Goal: Task Accomplishment & Management: Use online tool/utility

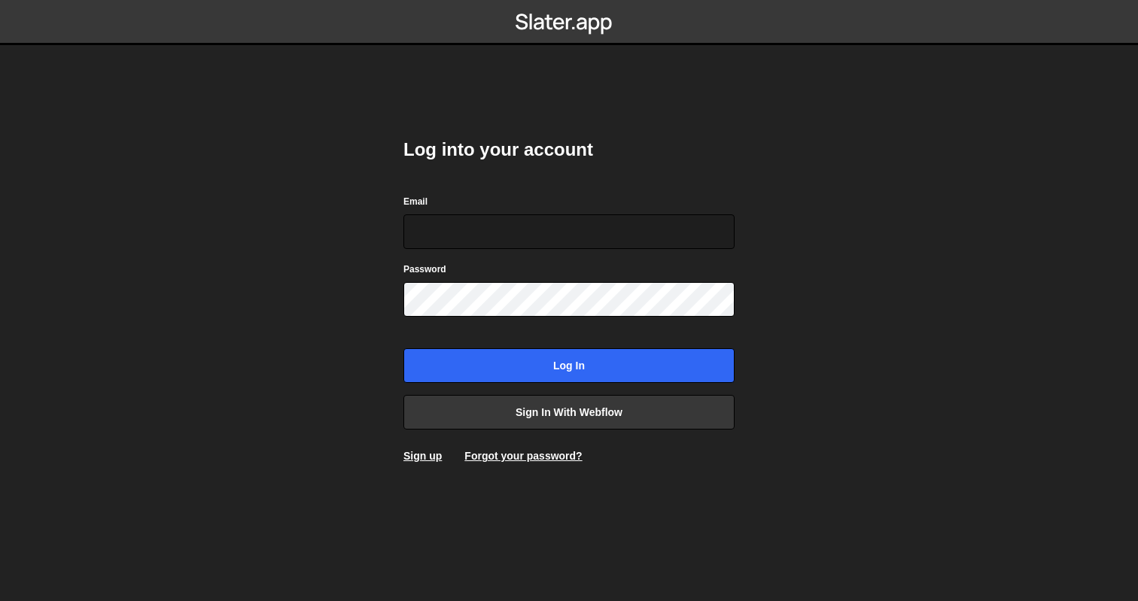
type input "a@glevsky.com"
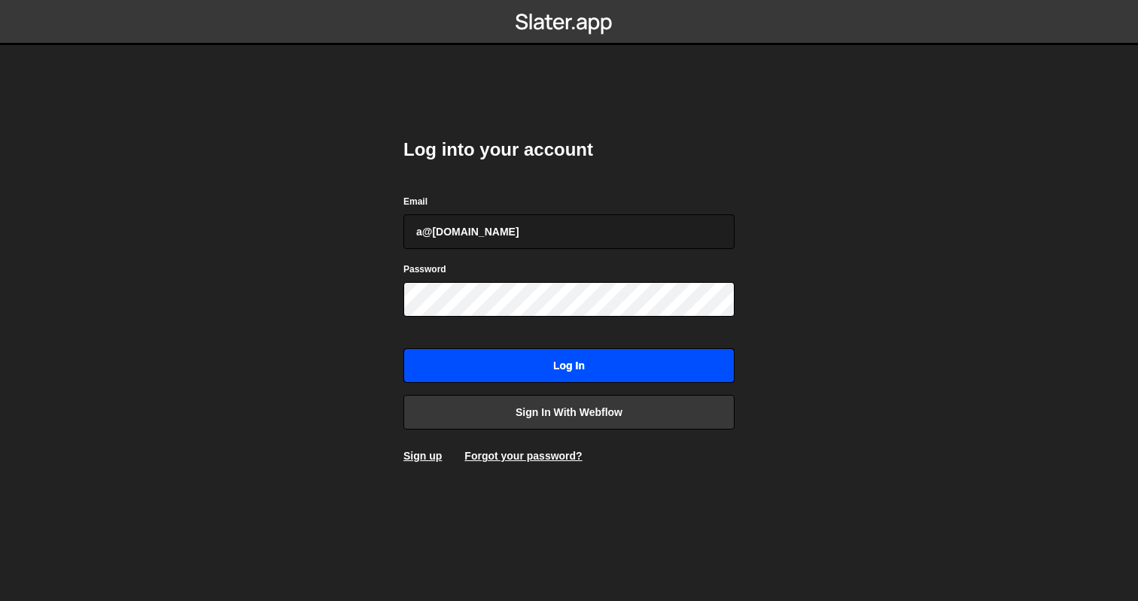
click at [675, 370] on input "Log in" at bounding box center [568, 365] width 331 height 35
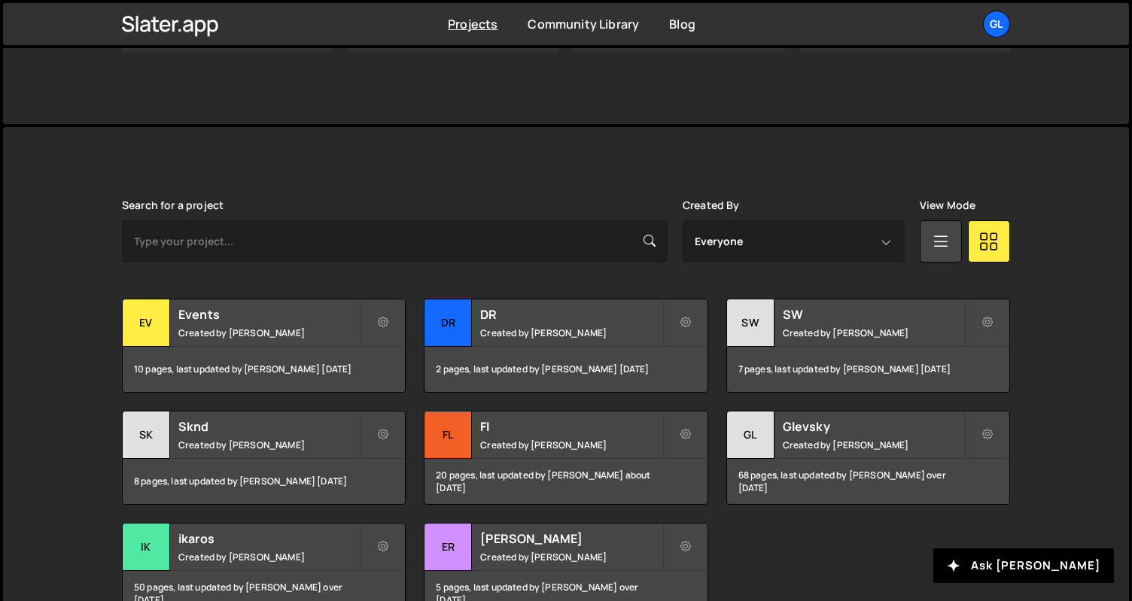
scroll to position [397, 0]
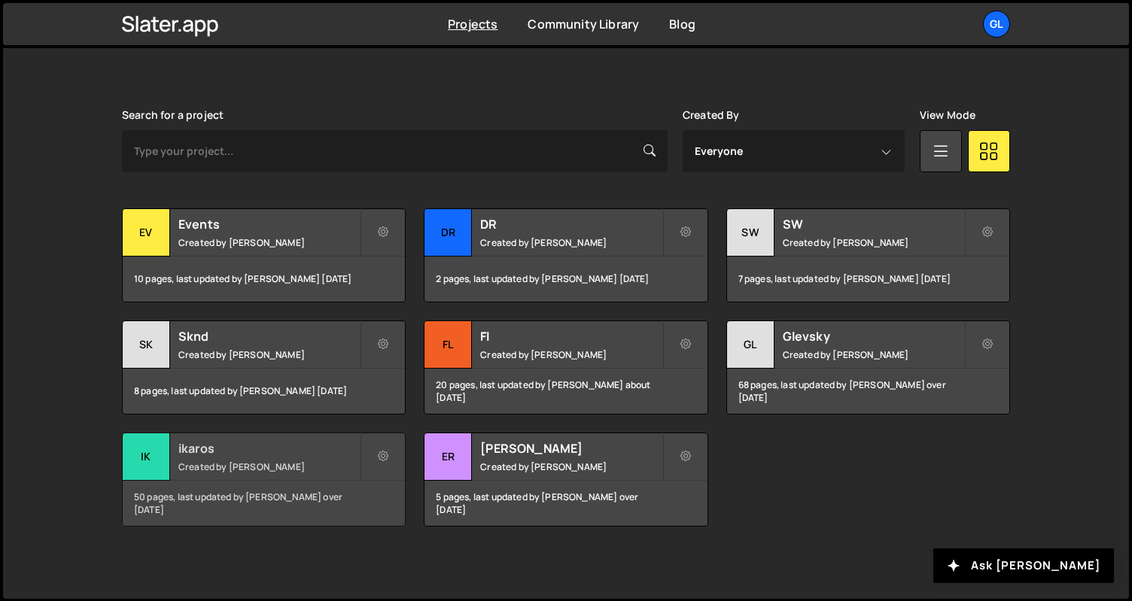
click at [198, 444] on h2 "ikaros" at bounding box center [268, 448] width 181 height 17
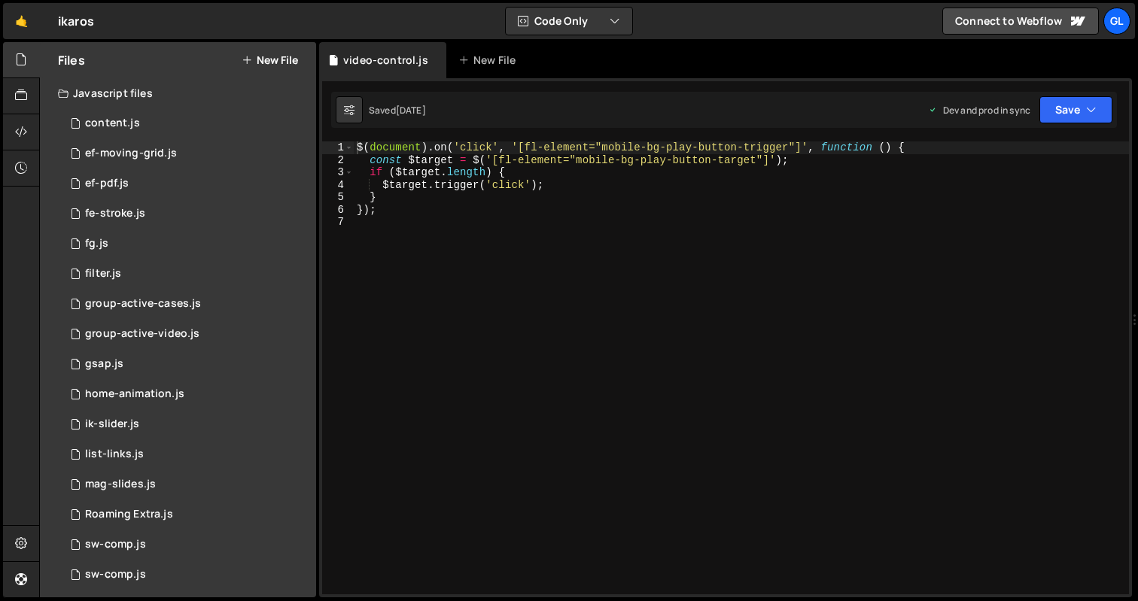
click at [271, 56] on button "New File" at bounding box center [270, 60] width 56 height 12
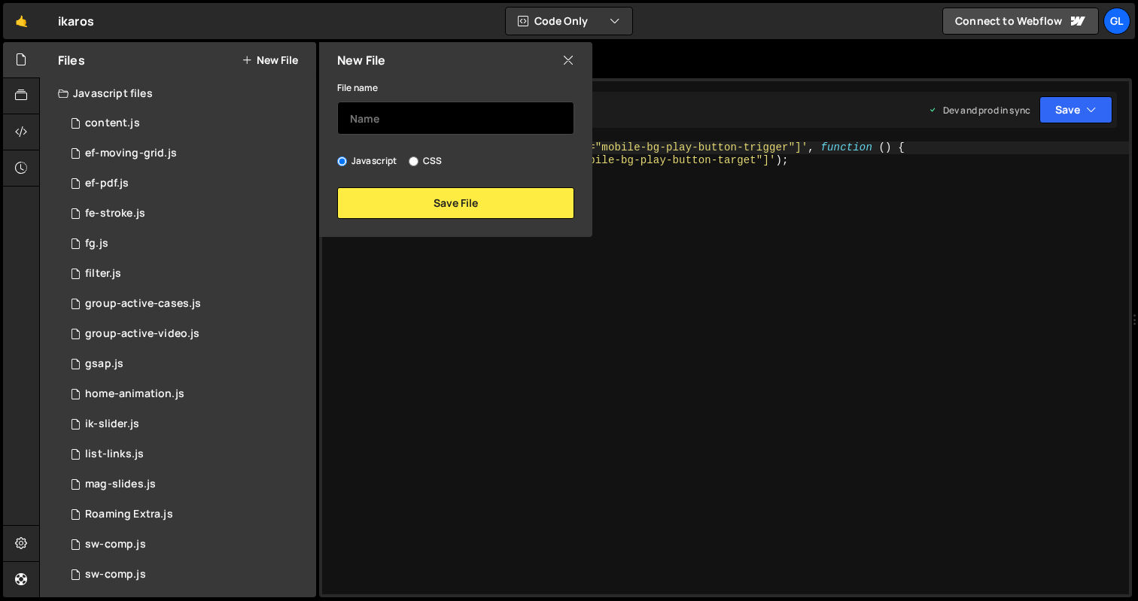
click at [409, 126] on input "text" at bounding box center [455, 118] width 237 height 33
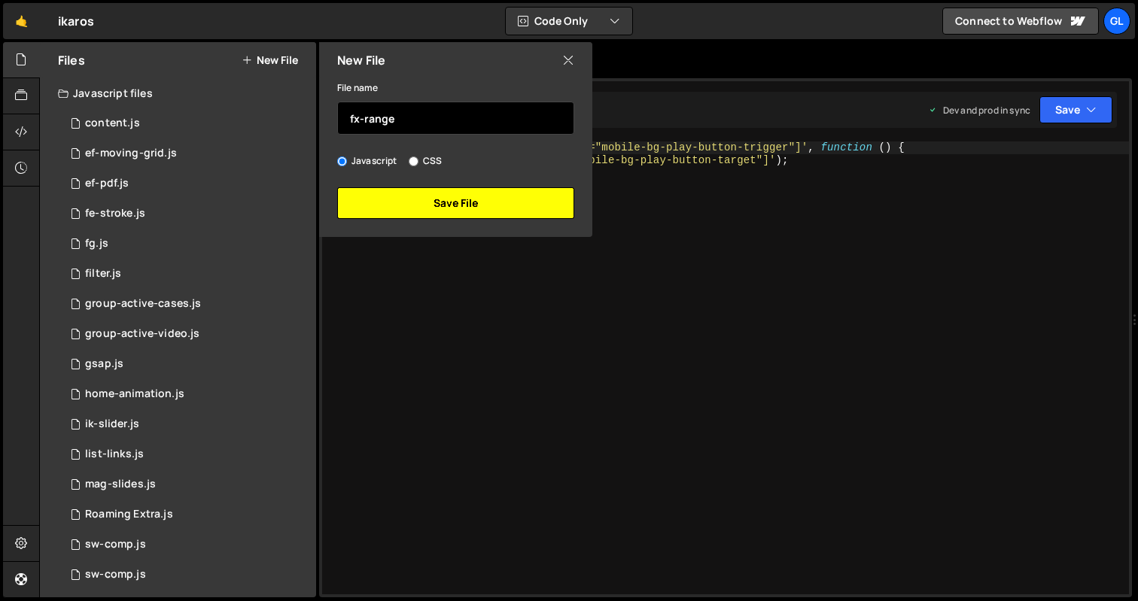
type input "fx-range"
click at [490, 209] on button "Save File" at bounding box center [455, 203] width 237 height 32
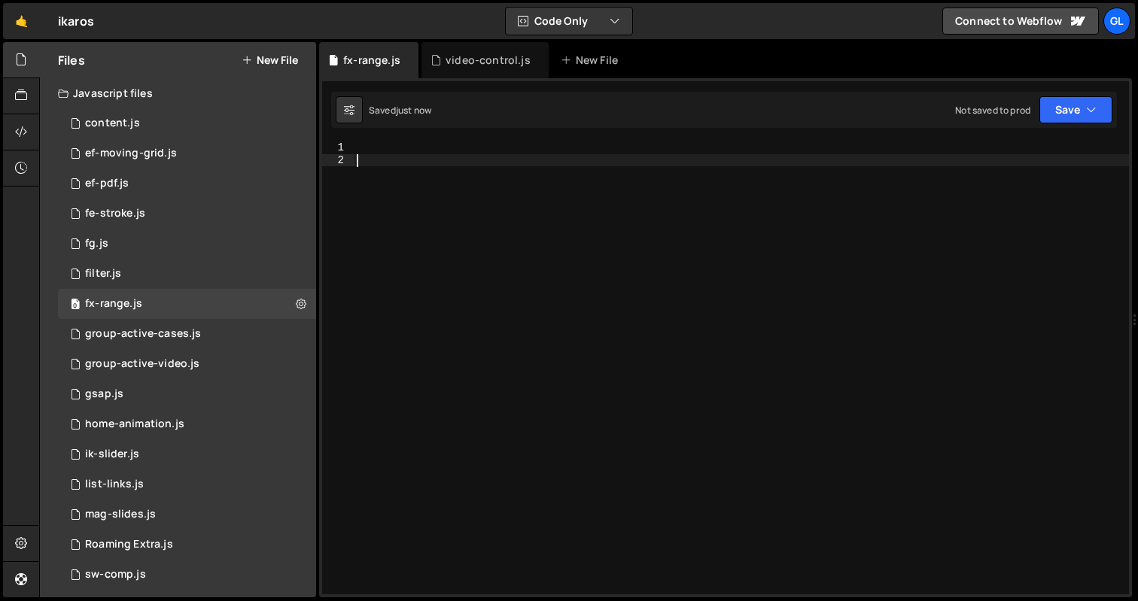
click at [526, 209] on div at bounding box center [741, 380] width 775 height 478
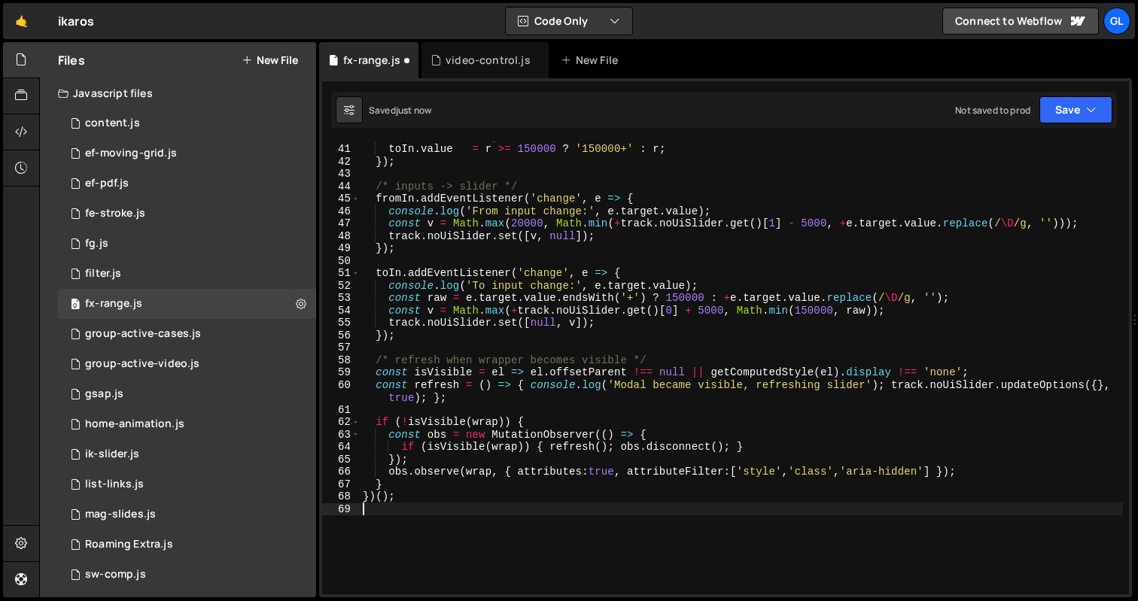
scroll to position [637, 0]
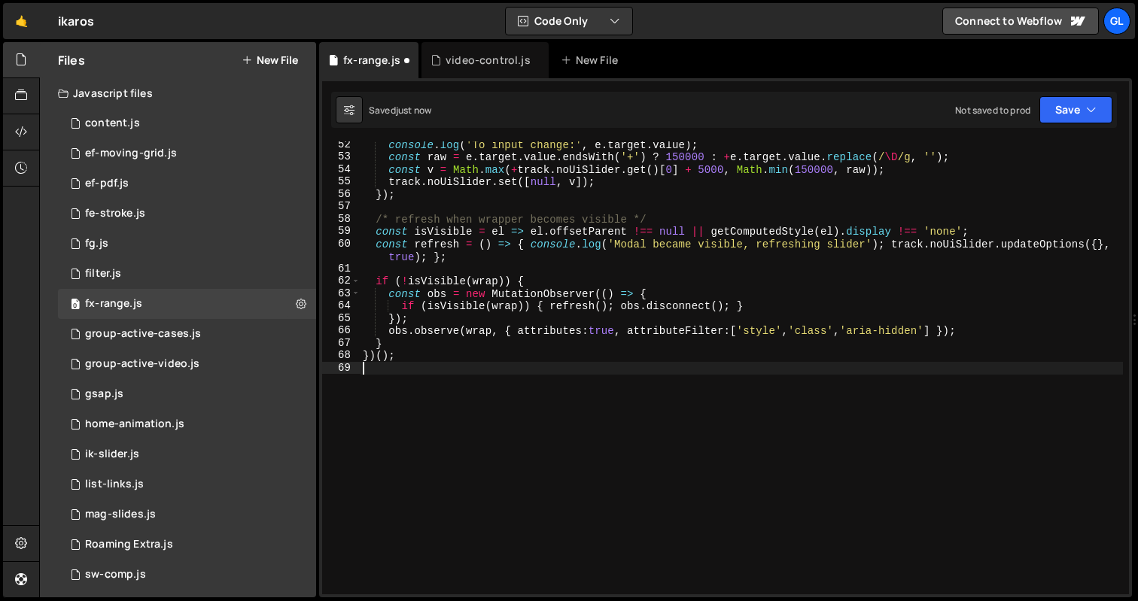
type textarea "}"
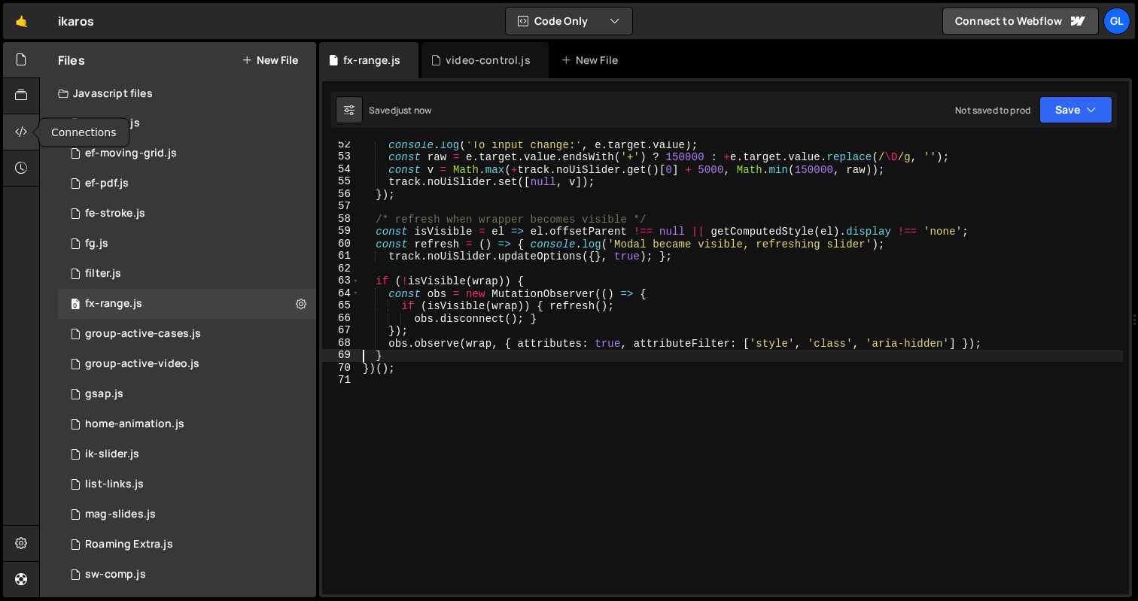
click at [24, 140] on icon at bounding box center [21, 131] width 12 height 17
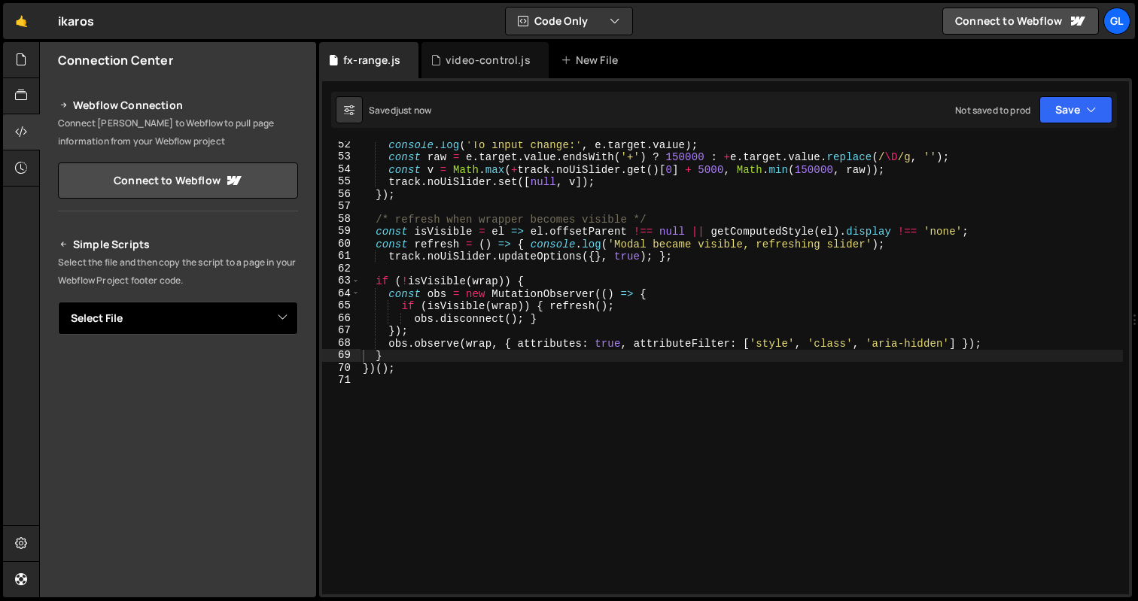
click at [248, 321] on select "Select File content.js ef-moving-grid.js ef-pdf.js fe-stroke.js fg.js filter.js…" at bounding box center [178, 318] width 240 height 33
select select "45213"
click at [58, 302] on select "Select File content.js ef-moving-grid.js ef-pdf.js fe-stroke.js fg.js filter.js…" at bounding box center [178, 318] width 240 height 33
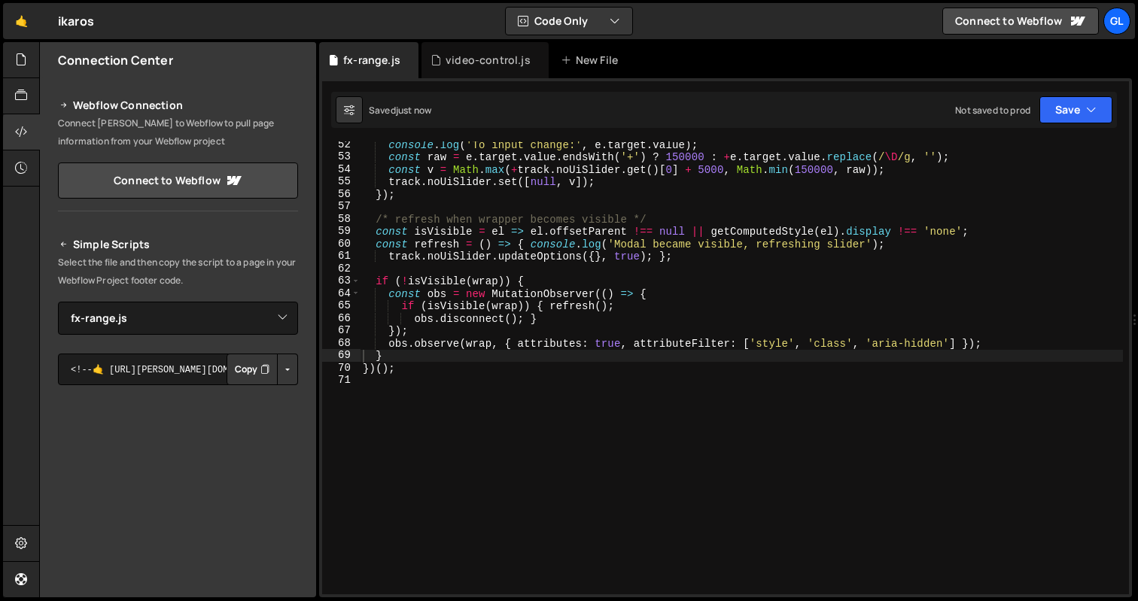
click at [277, 365] on button "Button group with nested dropdown" at bounding box center [287, 370] width 21 height 32
click at [258, 421] on link "Copy Production js" at bounding box center [234, 419] width 125 height 21
click at [1059, 102] on button "Save" at bounding box center [1075, 109] width 73 height 27
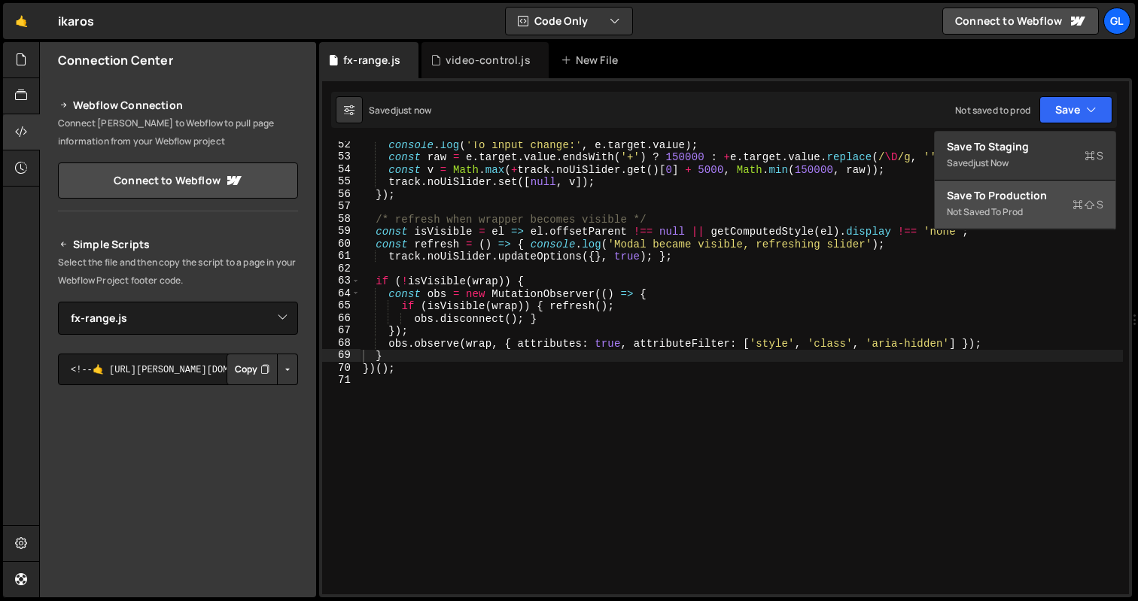
click at [1024, 198] on div "Save to Production S" at bounding box center [1025, 195] width 156 height 15
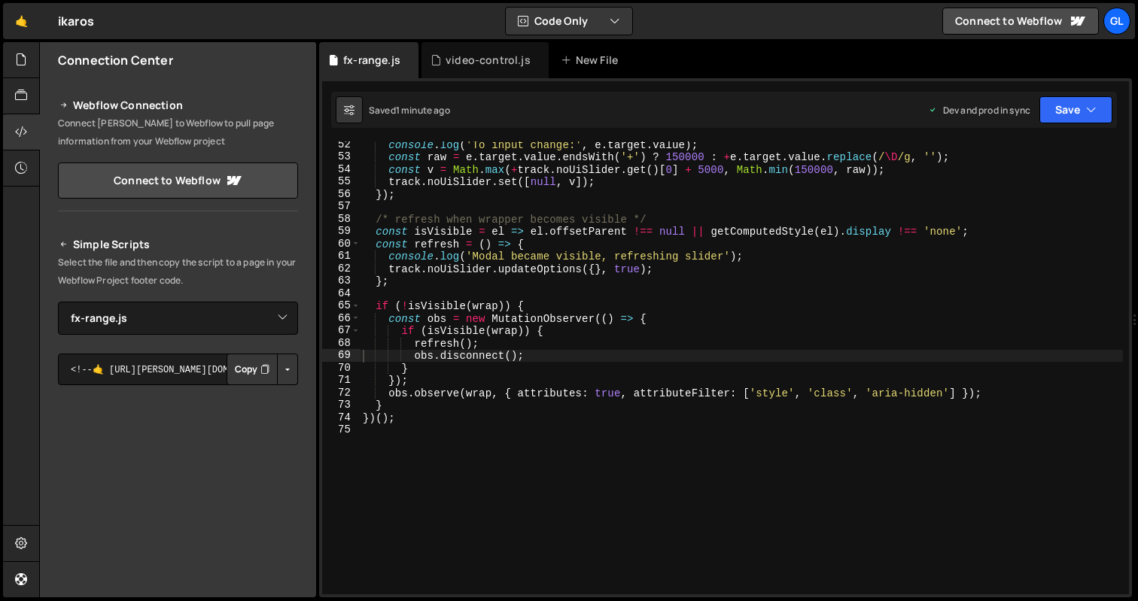
click at [488, 200] on div "console . log ( 'To input change:' , e . target . value ) ; const raw = e . tar…" at bounding box center [741, 377] width 763 height 478
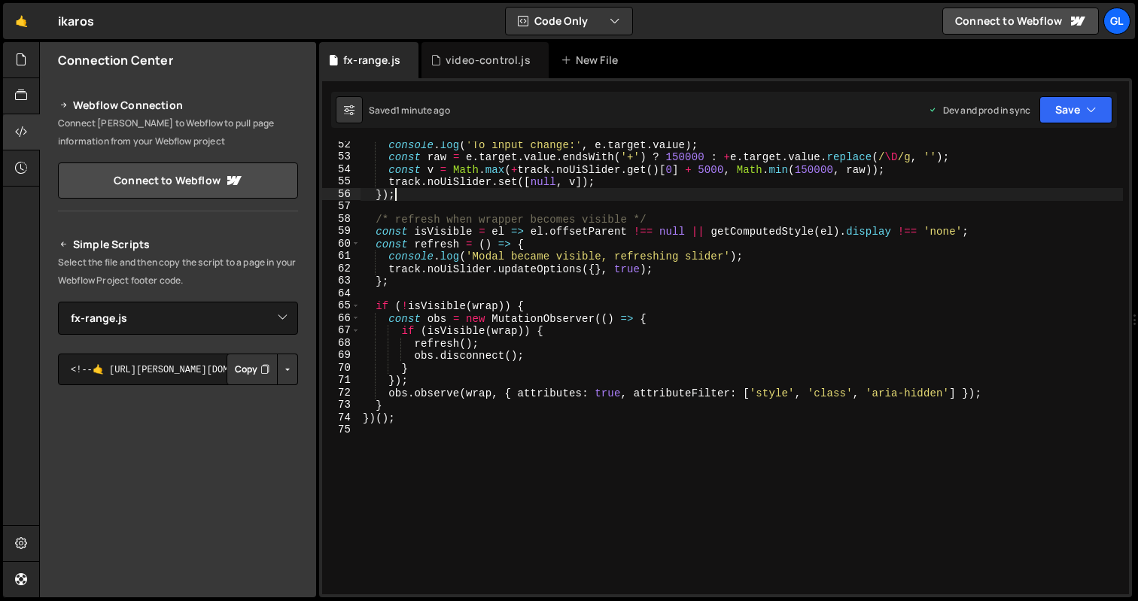
type textarea "})();"
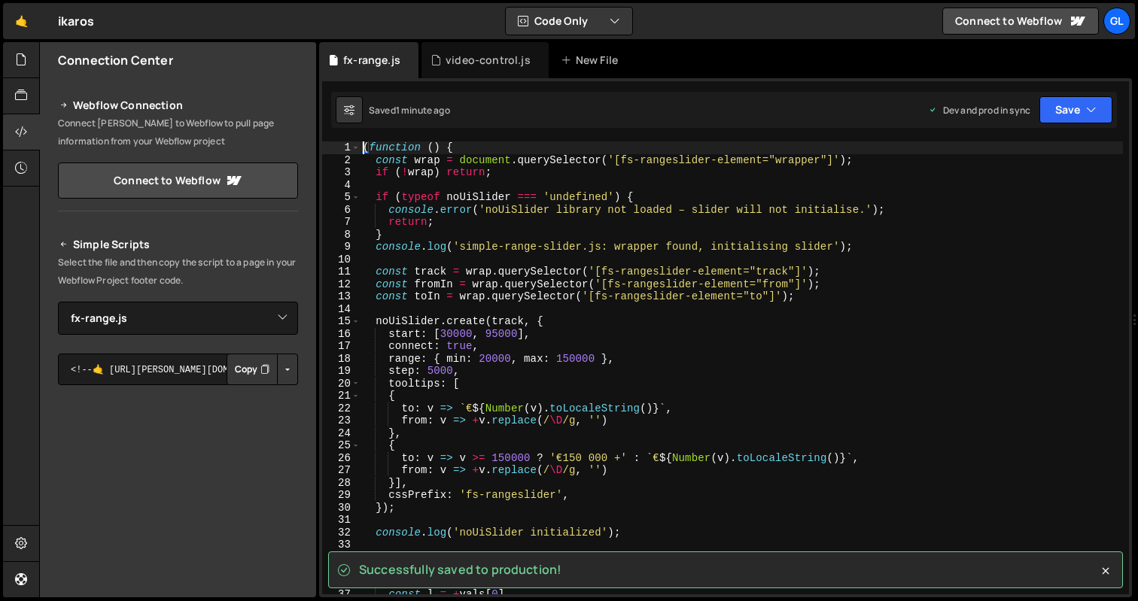
type textarea "(function () {"
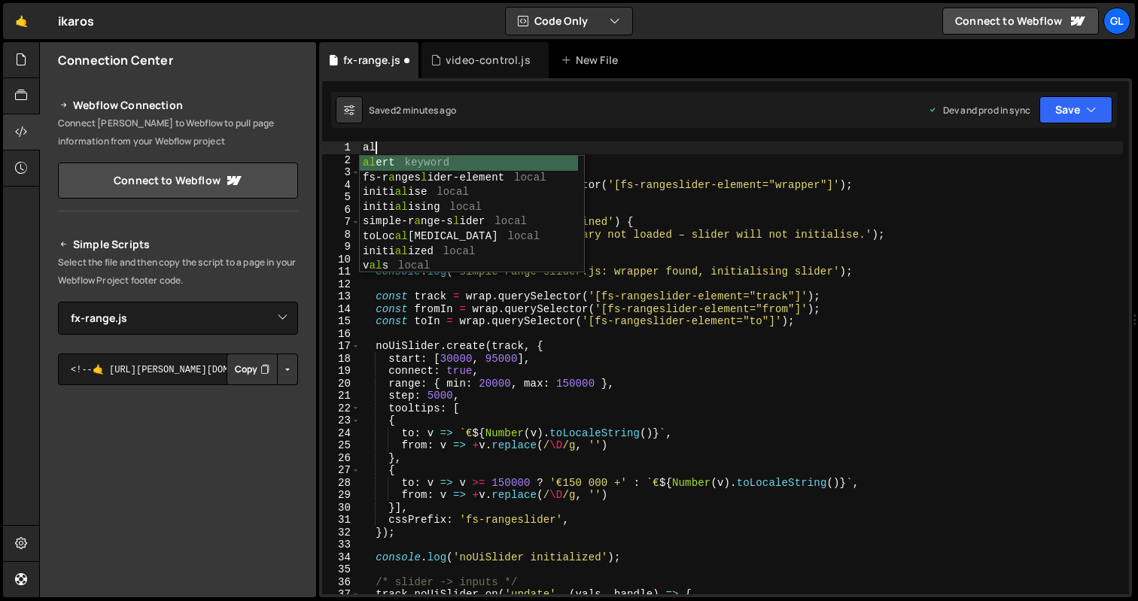
type textarea "a"
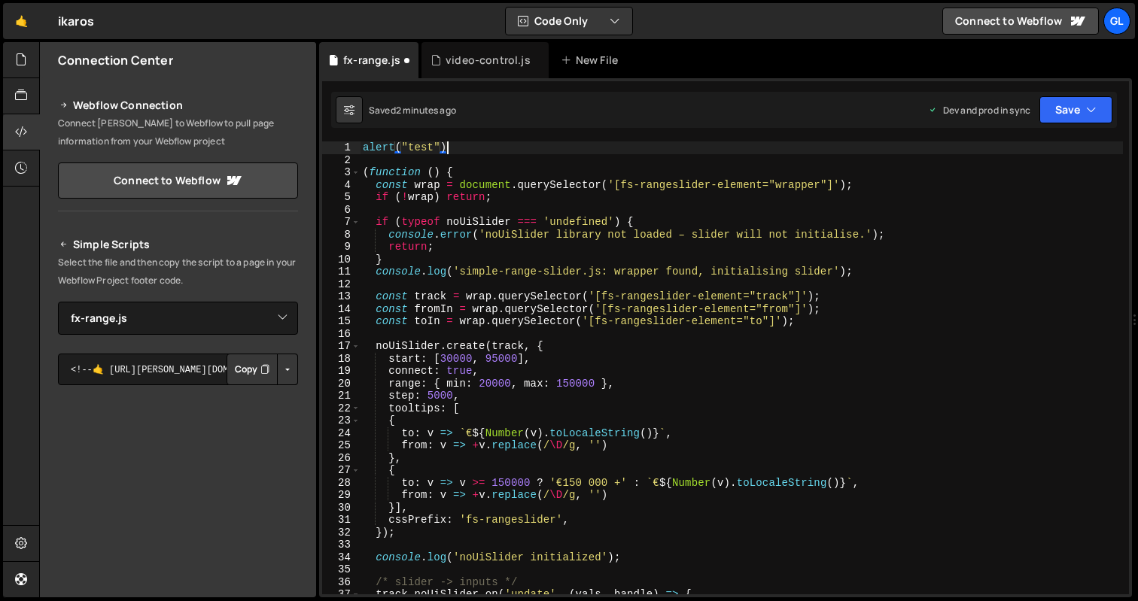
scroll to position [0, 5]
type textarea "alert("test");"
click at [470, 280] on div "alert ( "test" ) ; ( function ( ) { const wrap = document . querySelector ( '[f…" at bounding box center [741, 380] width 763 height 478
drag, startPoint x: 482, startPoint y: 146, endPoint x: 360, endPoint y: 147, distance: 121.9
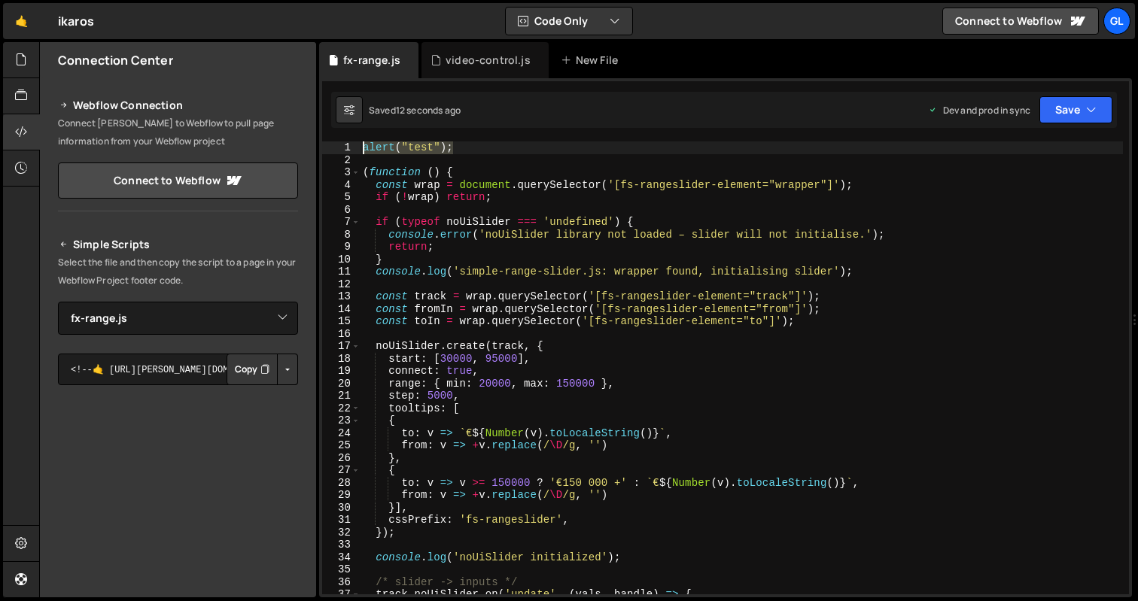
click at [360, 147] on div "1 2 3 4 5 6 7 8 9 10 11 12 13 14 15 16 17 18 19 20 21 22 23 24 25 26 27 28 29 3…" at bounding box center [725, 367] width 807 height 453
type textarea "alert("test");"
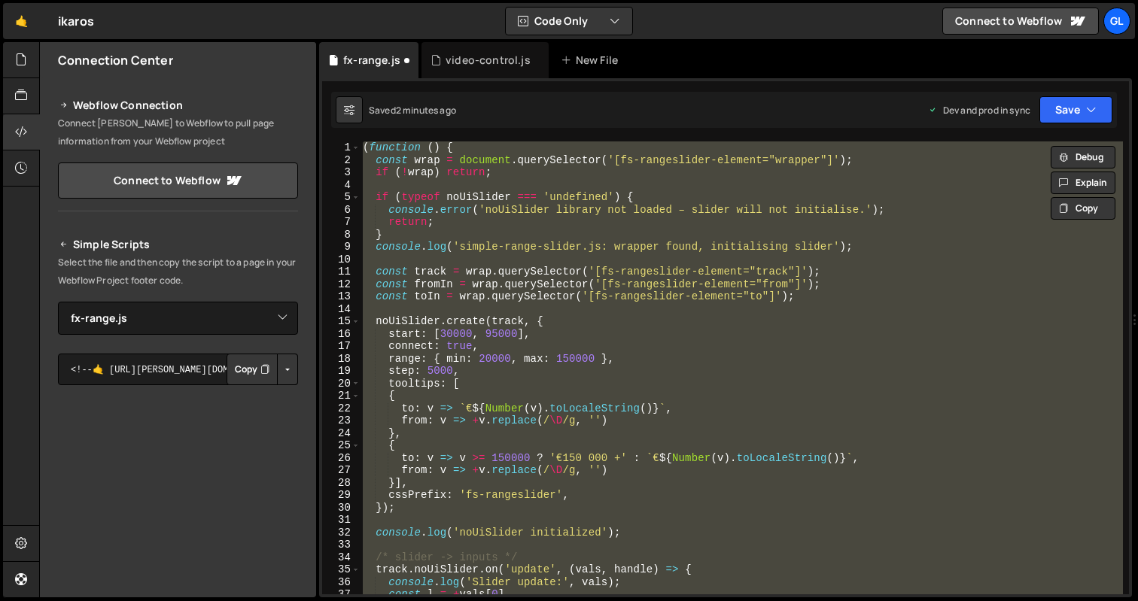
click at [600, 386] on div "( function ( ) { const wrap = document . querySelector ( '[fs-rangeslider-eleme…" at bounding box center [741, 367] width 763 height 453
type textarea "})();"
paste textarea
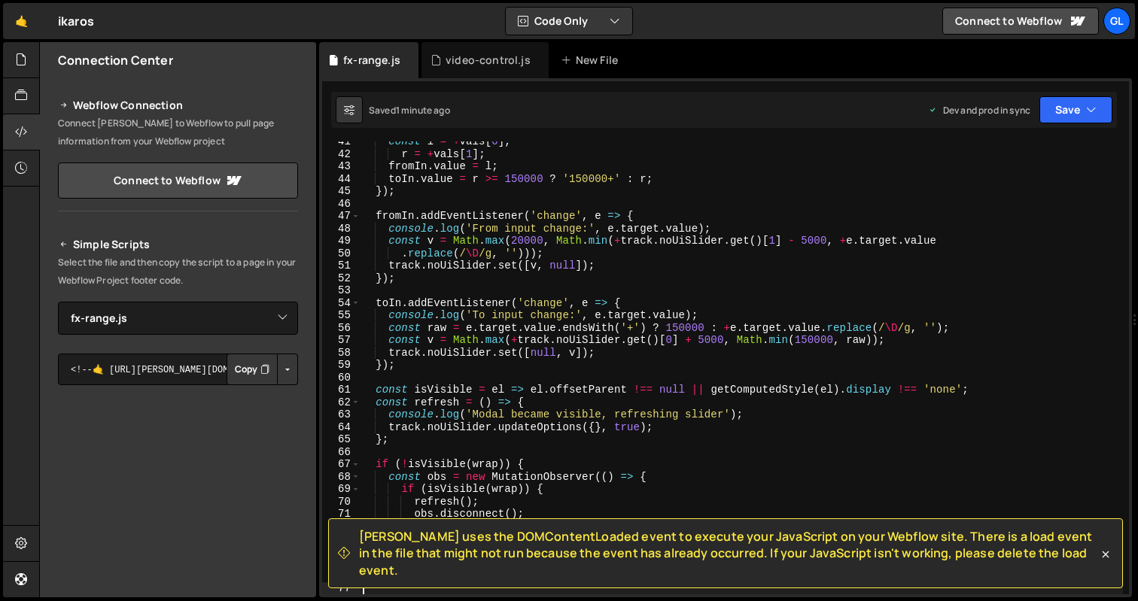
click at [541, 276] on div "const l = + vals [ 0 ] , r = + vals [ 1 ] ; fromIn . value = l ; toIn . value =…" at bounding box center [741, 374] width 763 height 478
type textarea "});"
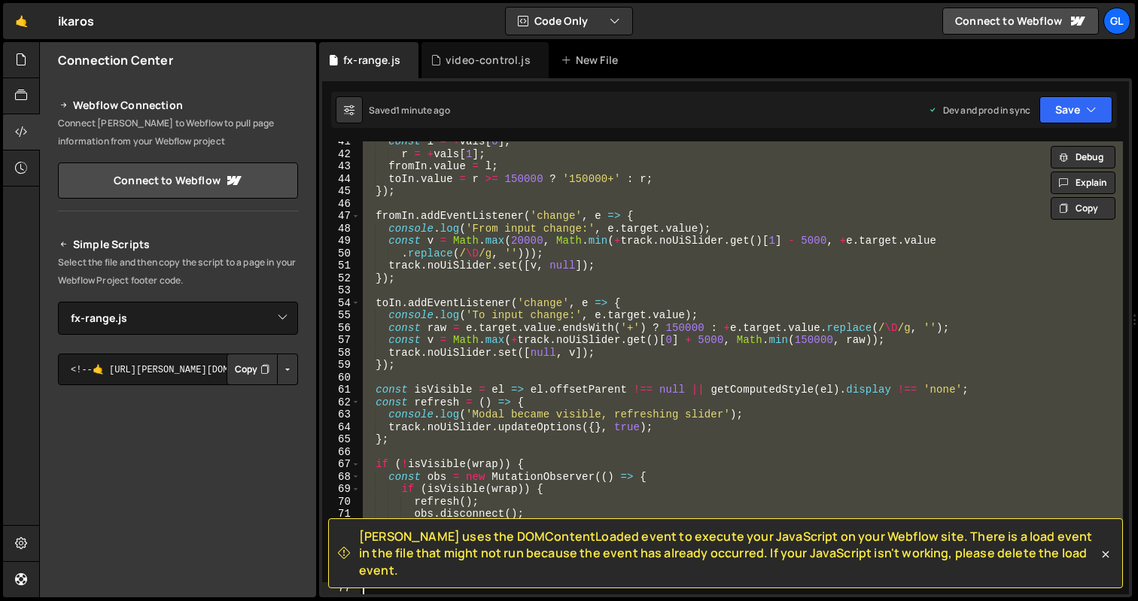
paste textarea
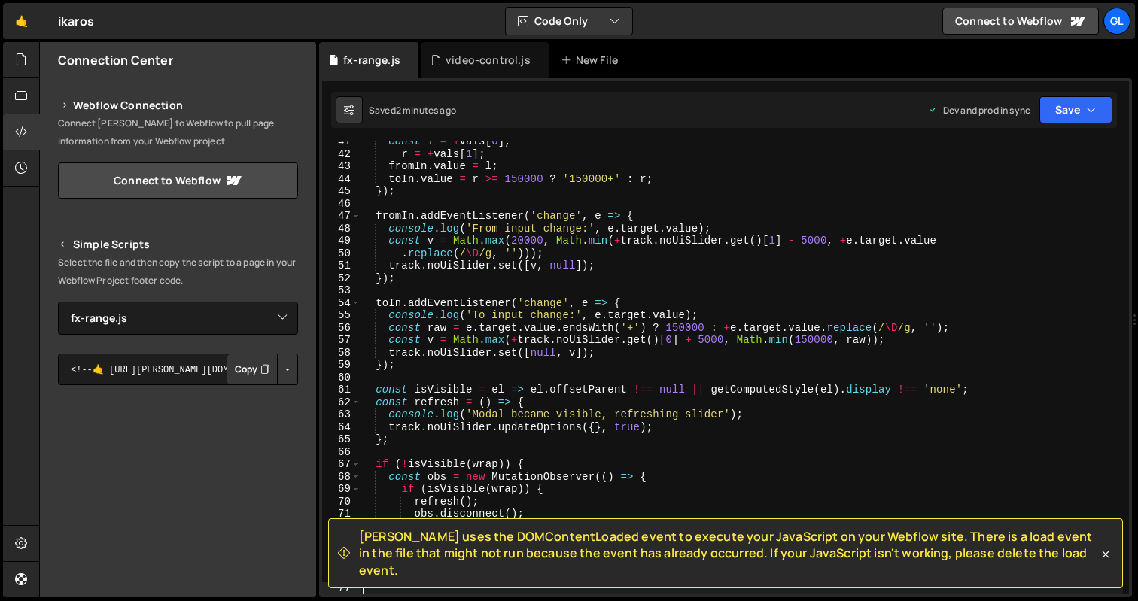
click at [473, 256] on div "const l = + vals [ 0 ] , r = + vals [ 1 ] ; fromIn . value = l ; toIn . value =…" at bounding box center [741, 374] width 763 height 478
type textarea "});"
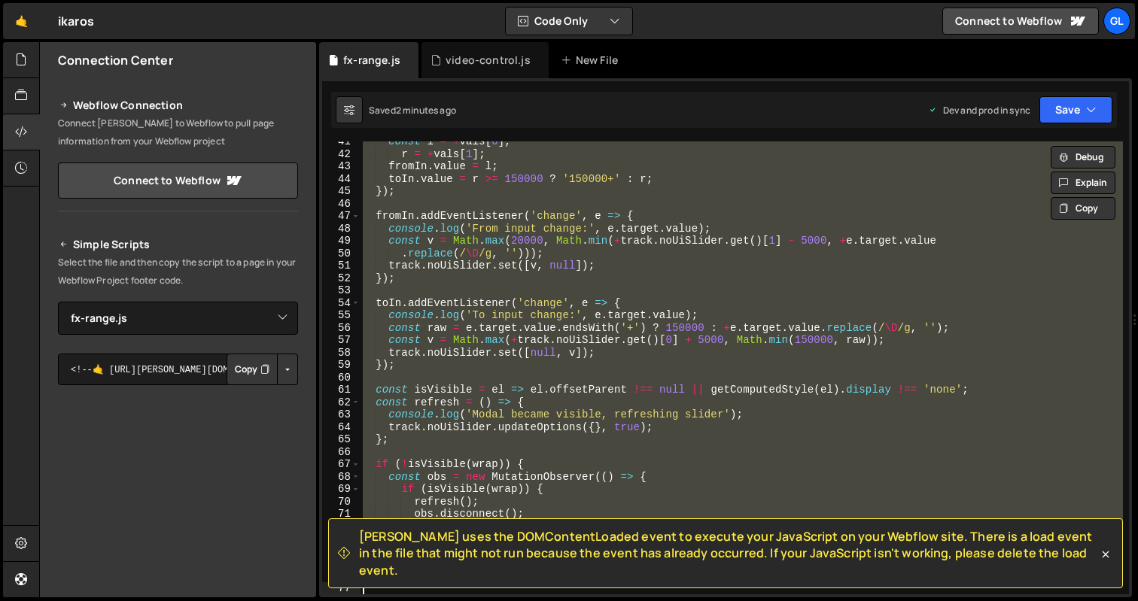
paste textarea
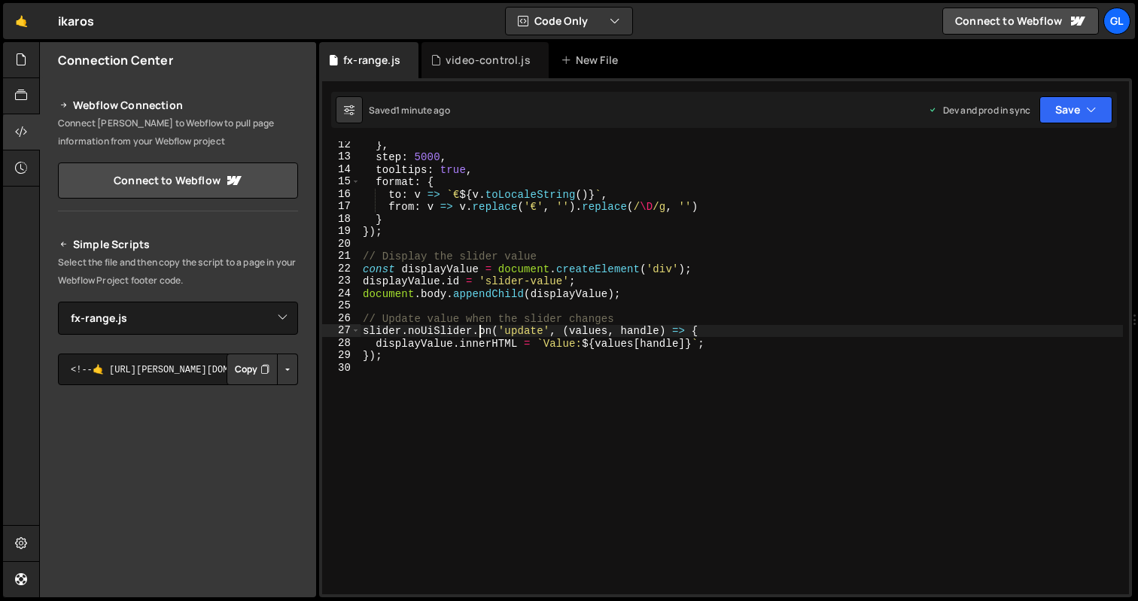
click at [479, 333] on div "} , step : 5000 , tooltips : true , format : { to : v => ` € ${ v . toLocaleStr…" at bounding box center [741, 377] width 763 height 478
type textarea "});"
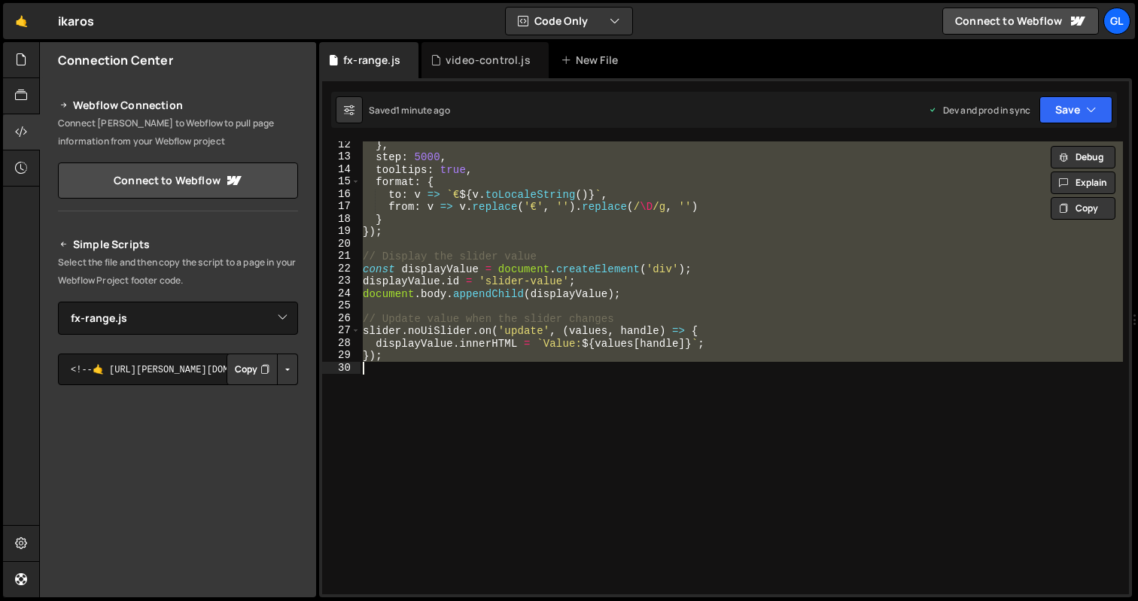
paste textarea
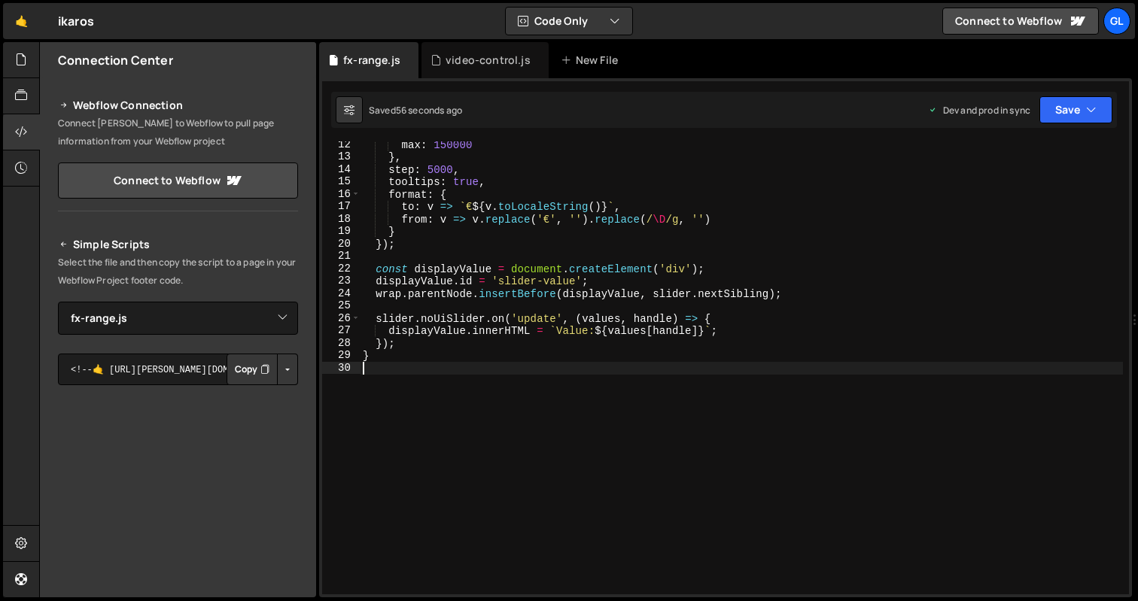
click at [533, 415] on div "max : 150000 } , step : 5000 , tooltips : true , format : { to : v => ` € ${ v …" at bounding box center [741, 377] width 763 height 478
type textarea "}"
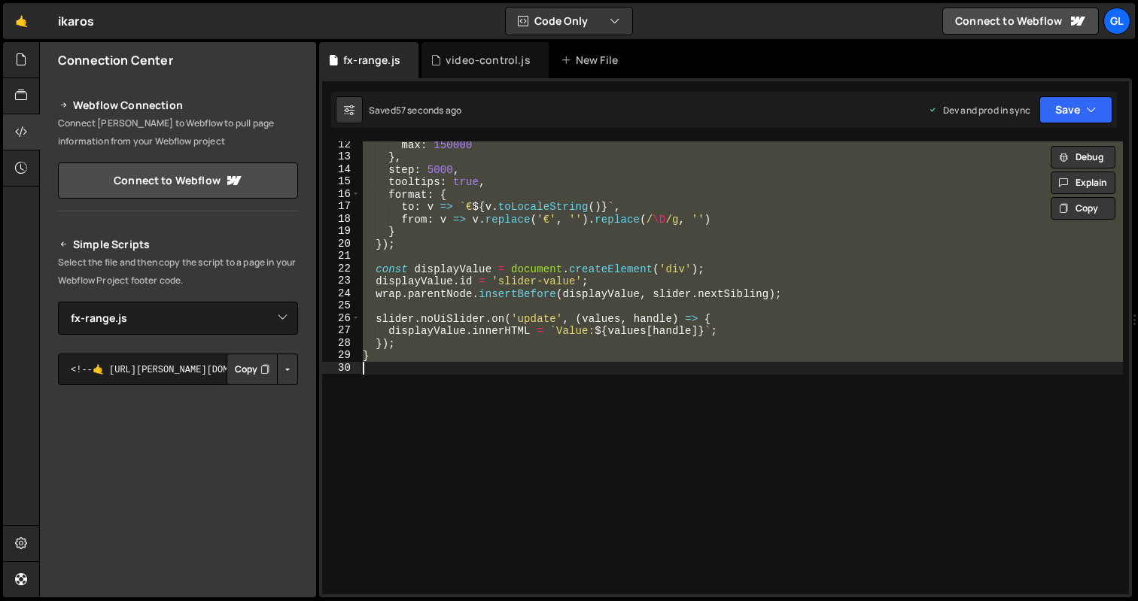
paste textarea
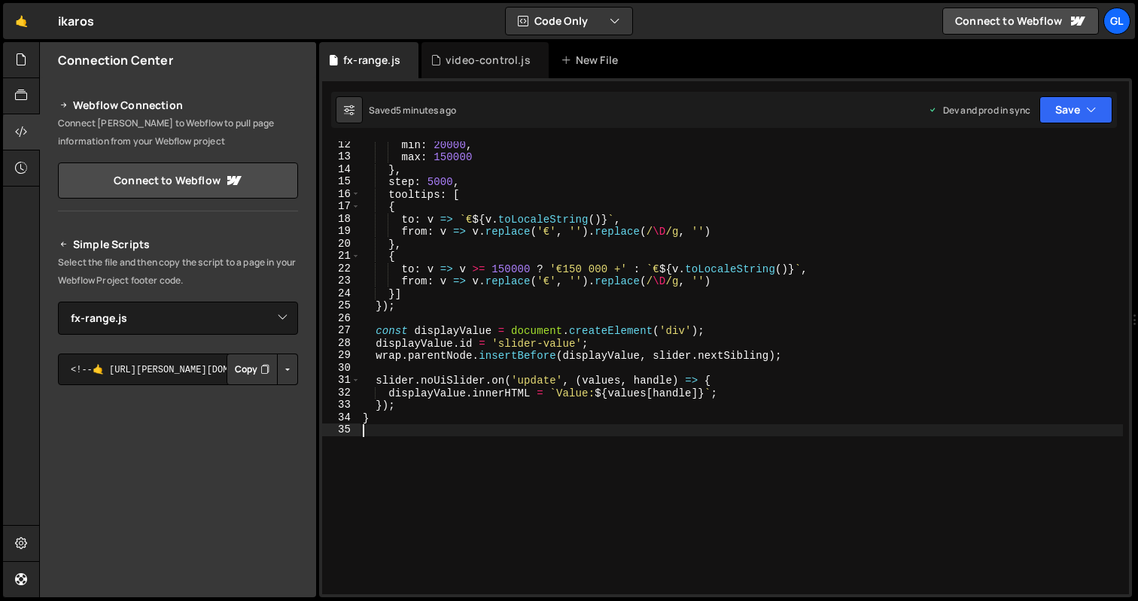
click at [617, 351] on div "min : 20000 , max : 150000 } , step : 5000 , tooltips : [ { to : v => ` € ${ v …" at bounding box center [741, 377] width 763 height 478
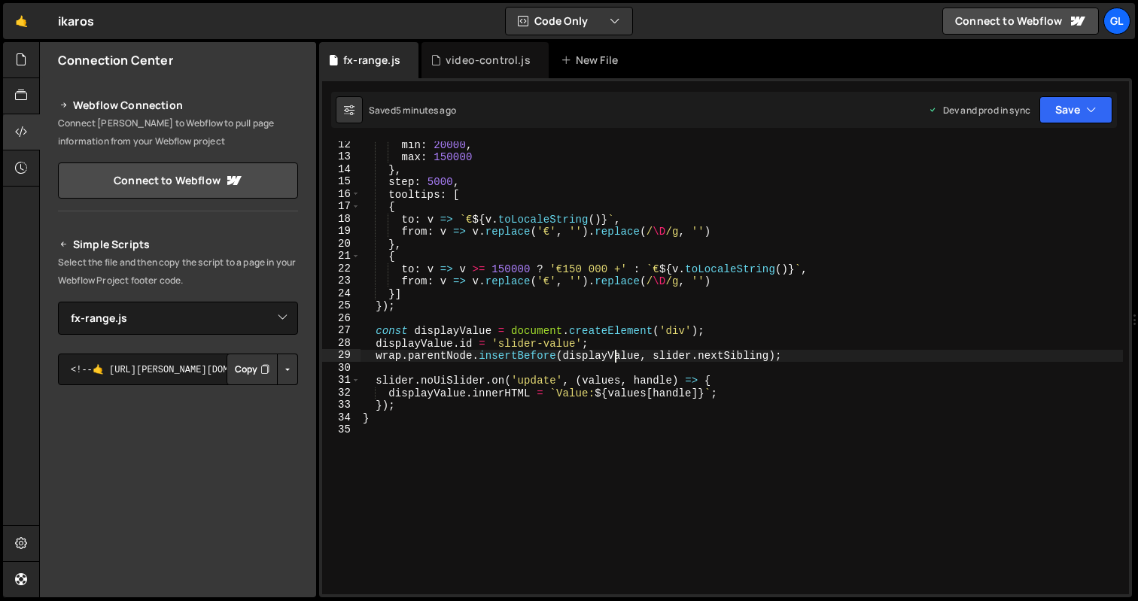
type textarea "}"
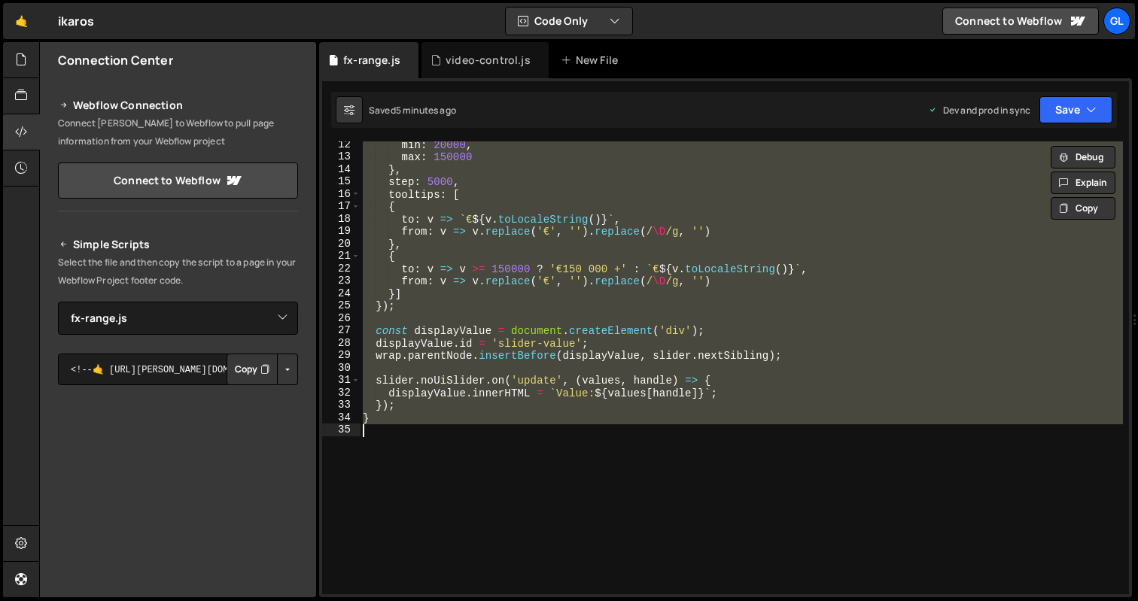
paste textarea
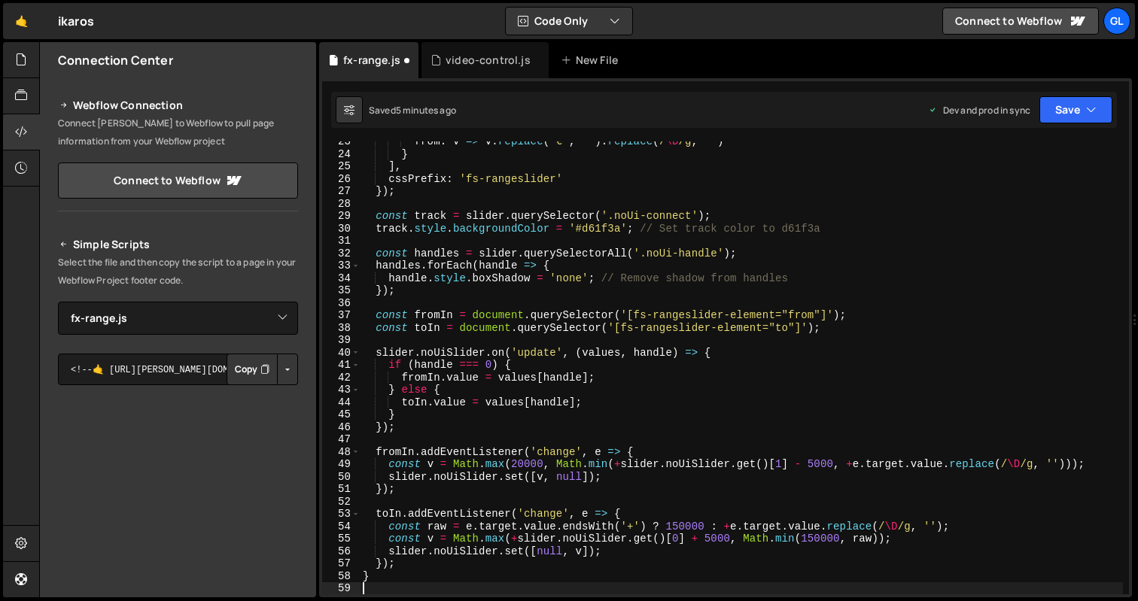
scroll to position [279, 0]
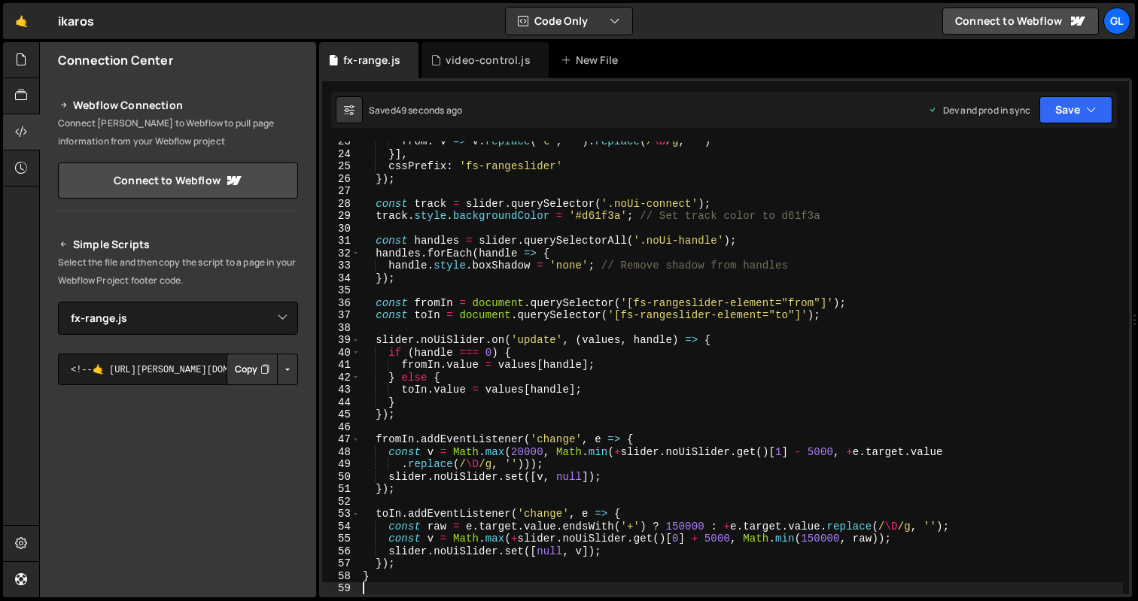
click at [511, 393] on div "from : v => v . replace ( '€' , '' ) . replace ( / \D /g , '' ) }] , cssPrefix …" at bounding box center [741, 374] width 763 height 478
type textarea "}"
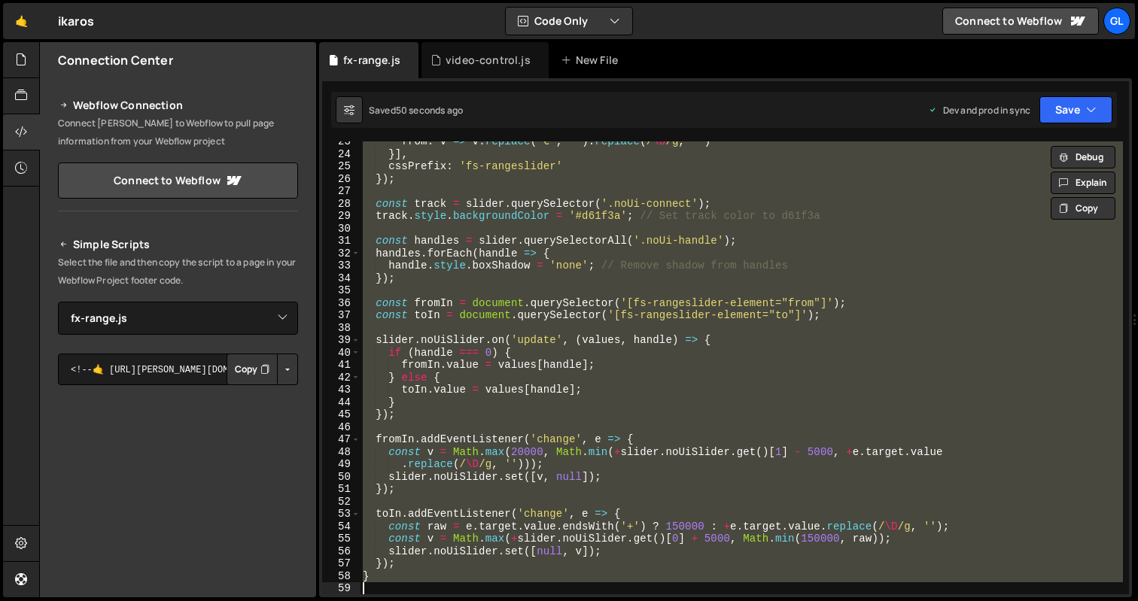
paste textarea
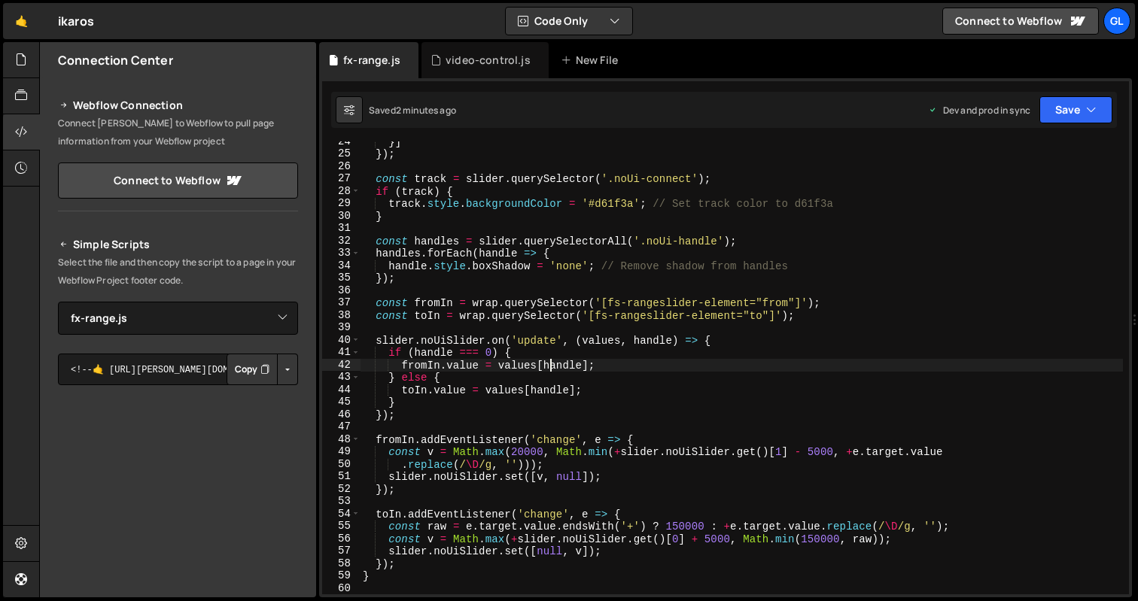
click at [547, 369] on div "}] }) ; const track = slider . querySelector ( '.noUi-connect' ) ; if ( track )…" at bounding box center [741, 374] width 763 height 478
type textarea "}"
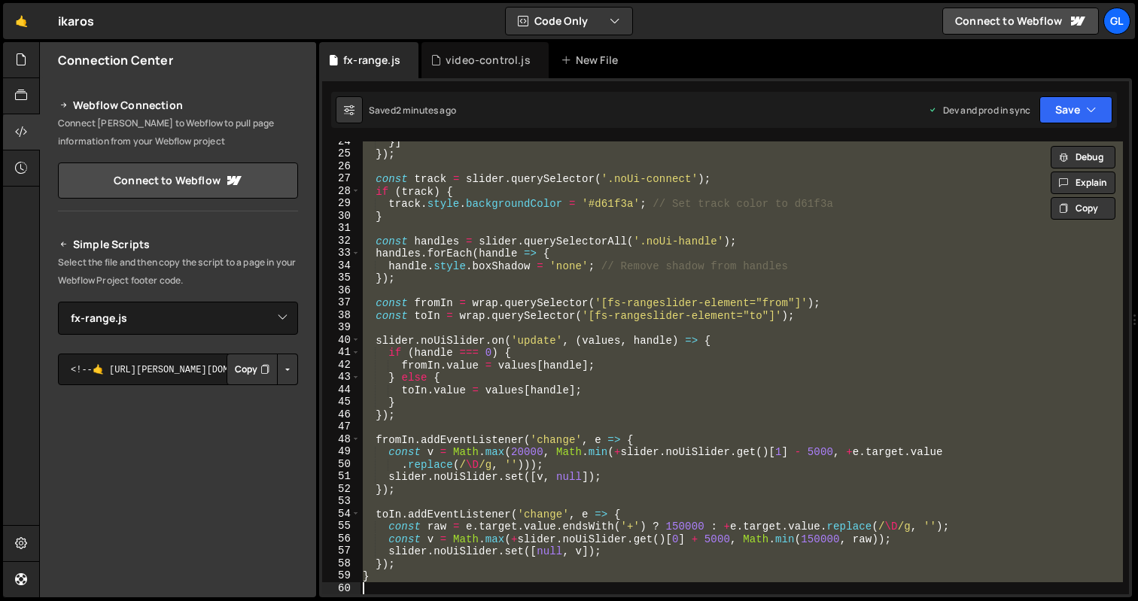
paste textarea
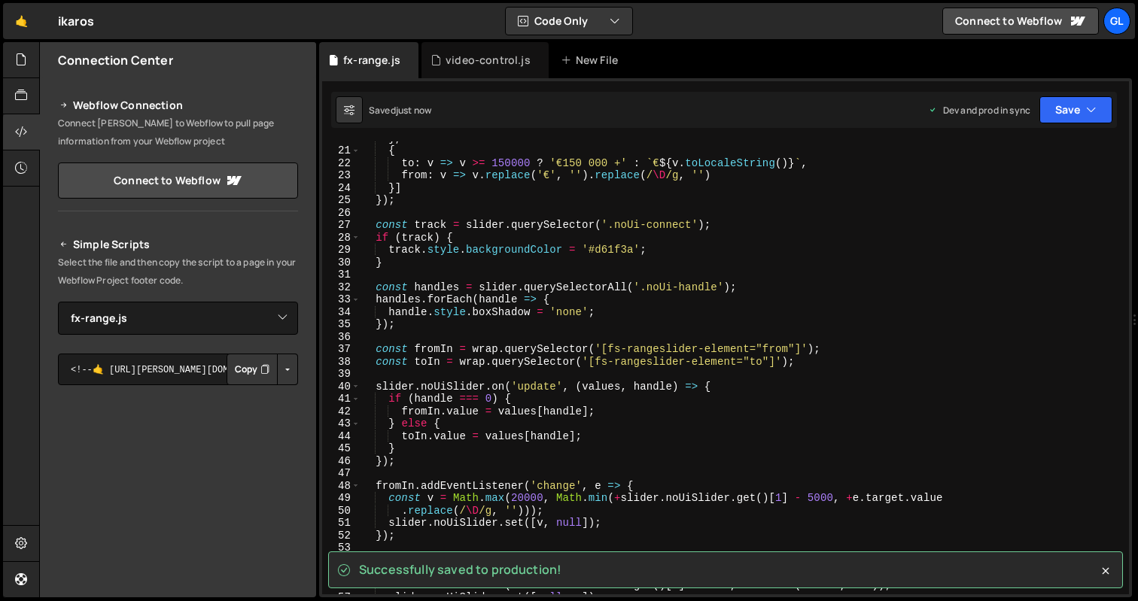
scroll to position [0, 0]
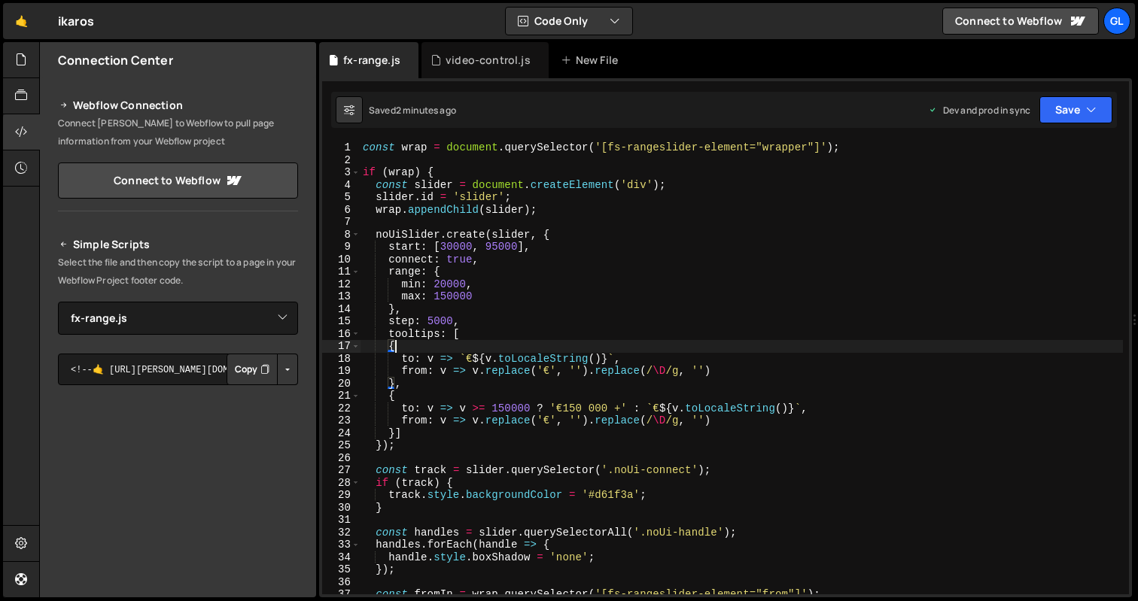
click at [568, 341] on div "const wrap = document . querySelector ( '[fs-rangeslider-element="wrapper"]' ) …" at bounding box center [741, 380] width 763 height 478
type textarea "}"
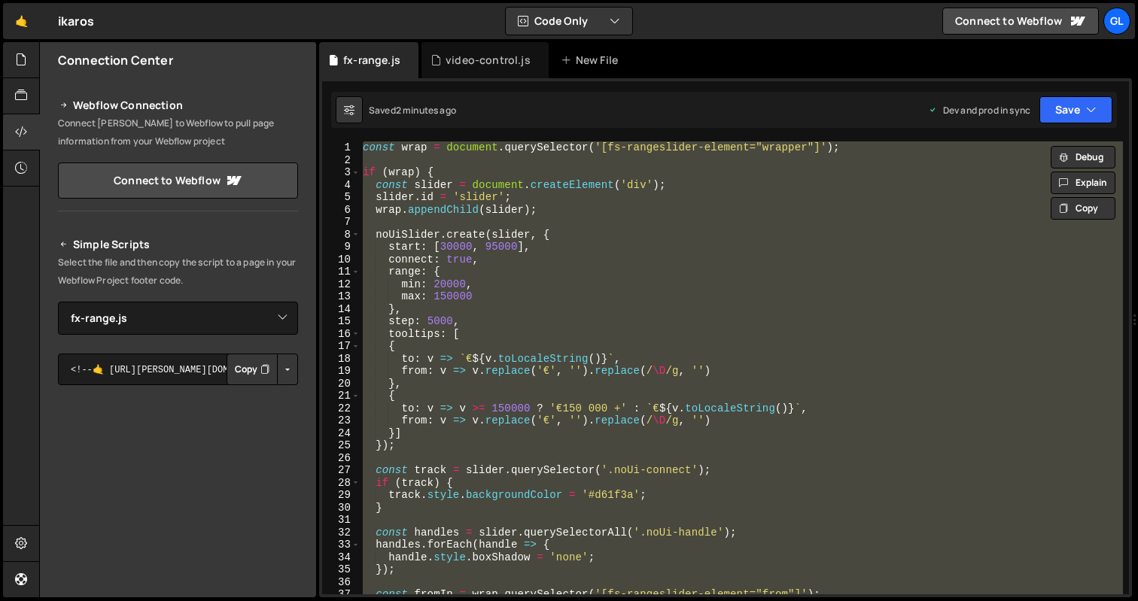
paste textarea
